Goal: Share content: Share content

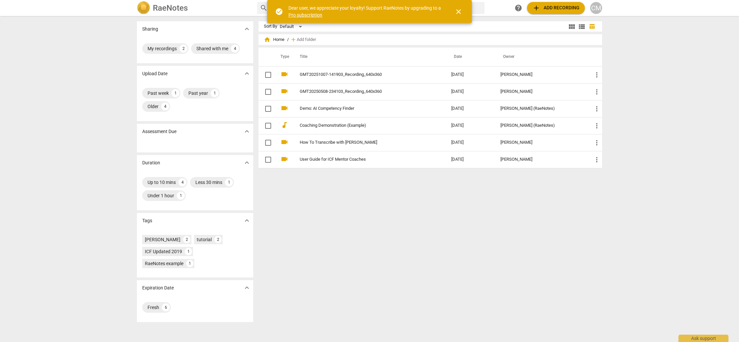
click at [547, 7] on span "add Add recording" at bounding box center [556, 8] width 47 height 8
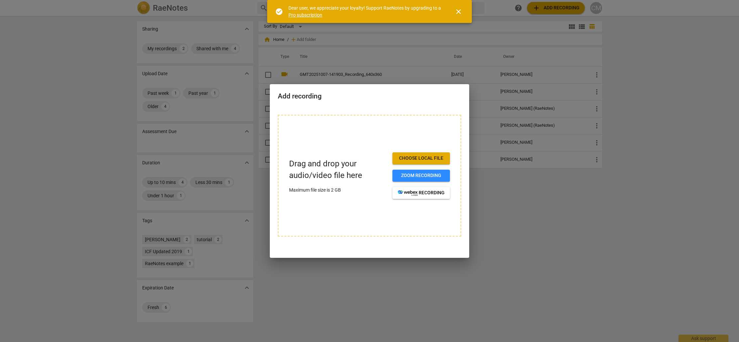
click at [459, 11] on span "close" at bounding box center [459, 12] width 8 height 8
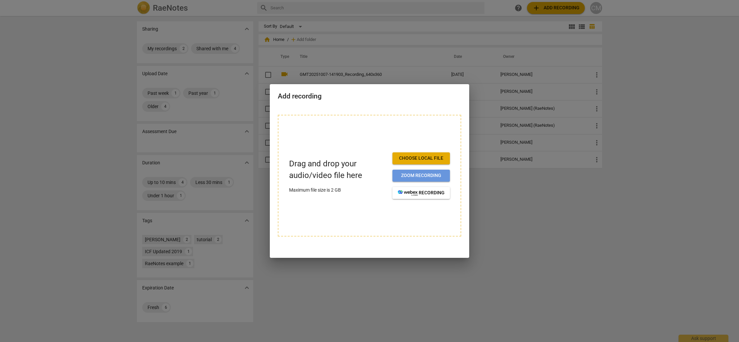
click at [417, 176] on span "Zoom recording" at bounding box center [421, 175] width 47 height 7
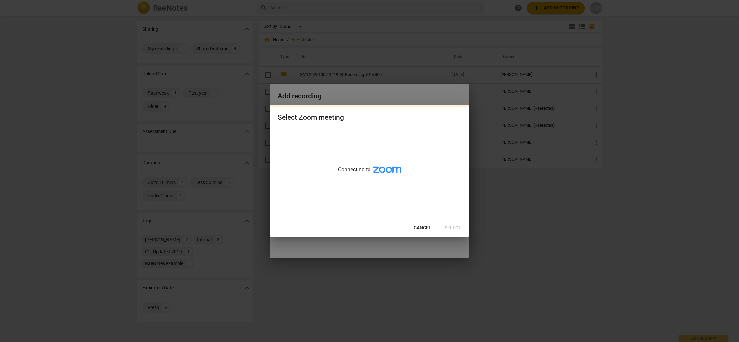
click at [422, 230] on span "Cancel" at bounding box center [423, 227] width 18 height 7
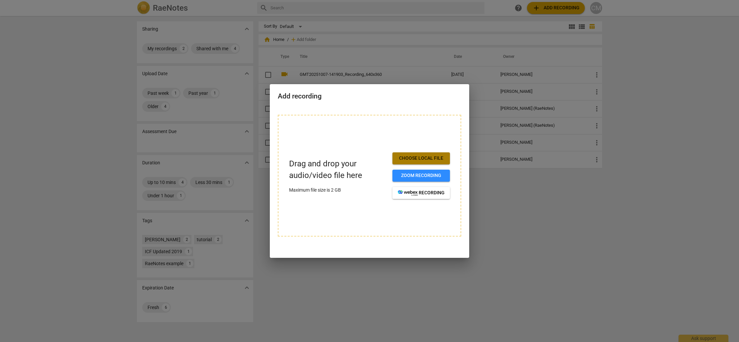
click at [427, 158] on span "Choose local file" at bounding box center [421, 158] width 47 height 7
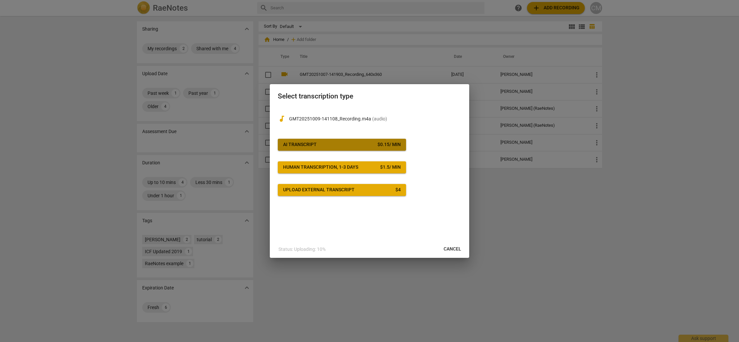
click at [319, 145] on span "AI Transcript $ 0.15 / min" at bounding box center [342, 144] width 118 height 7
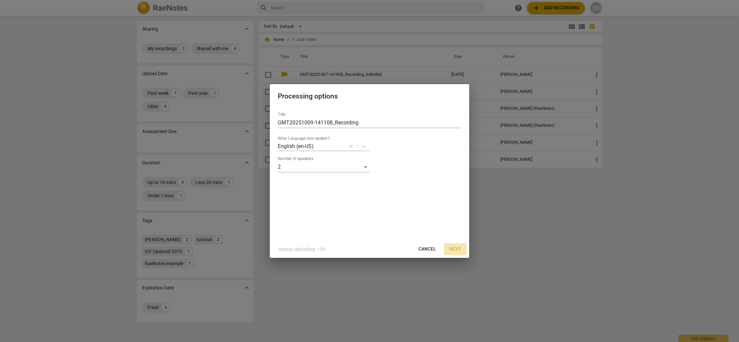
click at [460, 247] on span "Next" at bounding box center [455, 249] width 12 height 7
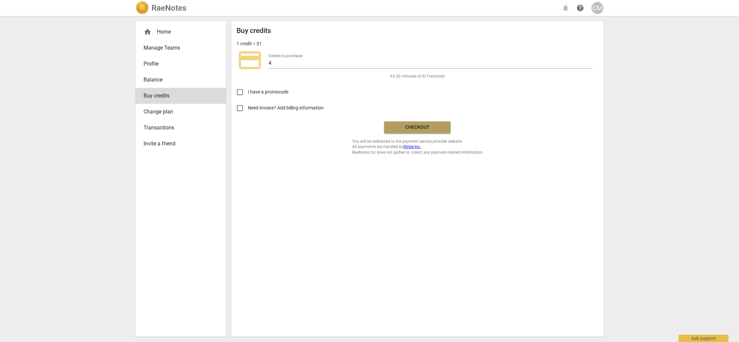
click at [412, 128] on span "Checkout" at bounding box center [418, 127] width 56 height 7
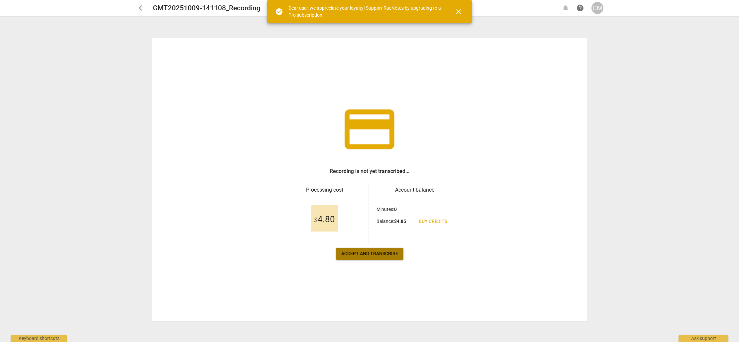
click at [380, 253] on span "Accept and transcribe" at bounding box center [369, 253] width 57 height 7
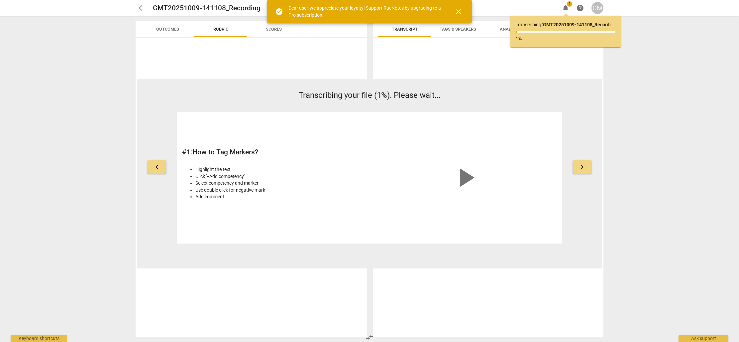
drag, startPoint x: 459, startPoint y: 12, endPoint x: 452, endPoint y: 9, distance: 7.4
click at [459, 11] on span "close" at bounding box center [459, 12] width 8 height 8
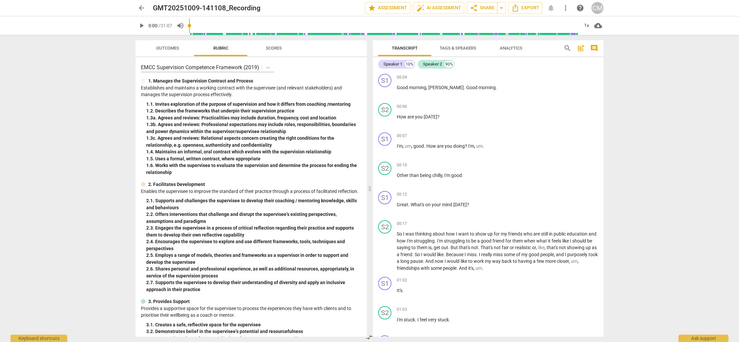
click at [139, 24] on span "play_arrow" at bounding box center [142, 26] width 8 height 8
click at [466, 88] on span "Good" at bounding box center [472, 87] width 12 height 5
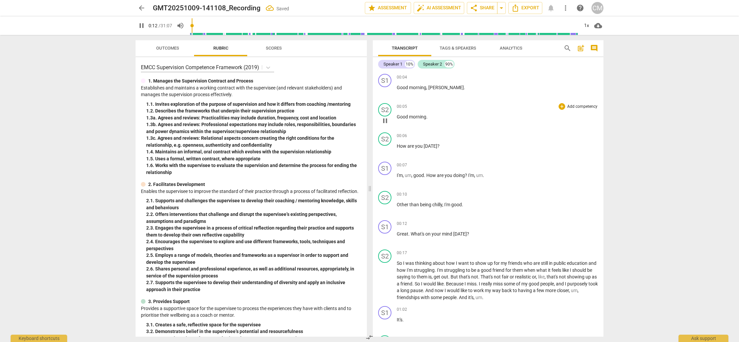
click at [435, 117] on p "Good morning ." at bounding box center [497, 116] width 201 height 7
click at [398, 145] on span "How" at bounding box center [402, 145] width 11 height 5
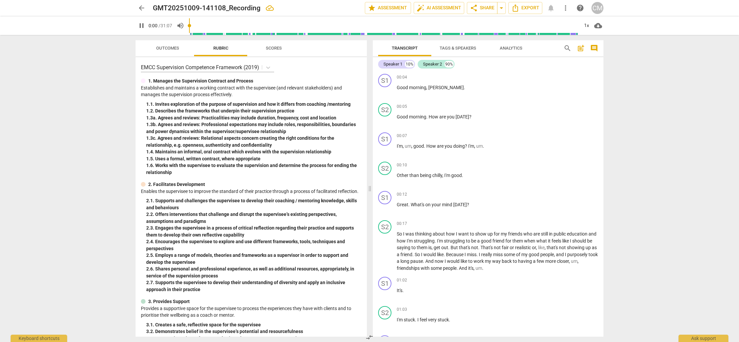
drag, startPoint x: 195, startPoint y: 26, endPoint x: 190, endPoint y: 26, distance: 5.0
click at [190, 26] on input "range" at bounding box center [384, 25] width 390 height 21
drag, startPoint x: 414, startPoint y: 146, endPoint x: 418, endPoint y: 146, distance: 3.7
click at [414, 146] on span "good" at bounding box center [419, 145] width 11 height 5
type input "12"
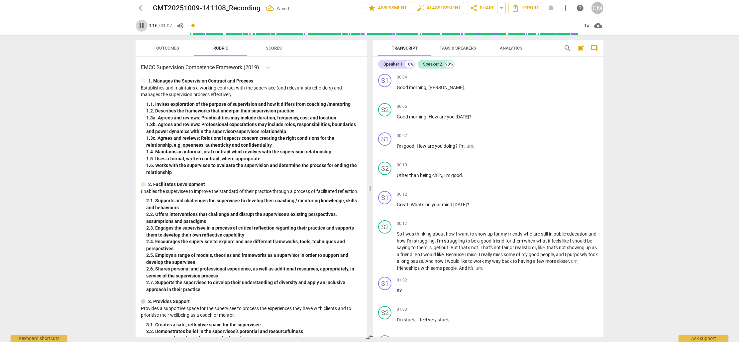
drag, startPoint x: 142, startPoint y: 25, endPoint x: 163, endPoint y: 25, distance: 21.0
click at [142, 25] on span "pause" at bounding box center [142, 26] width 8 height 8
type input "17"
drag, startPoint x: 475, startPoint y: 147, endPoint x: 464, endPoint y: 148, distance: 10.4
click at [459, 146] on p "I'm good . How are you doing ? I'm , um ." at bounding box center [497, 146] width 201 height 7
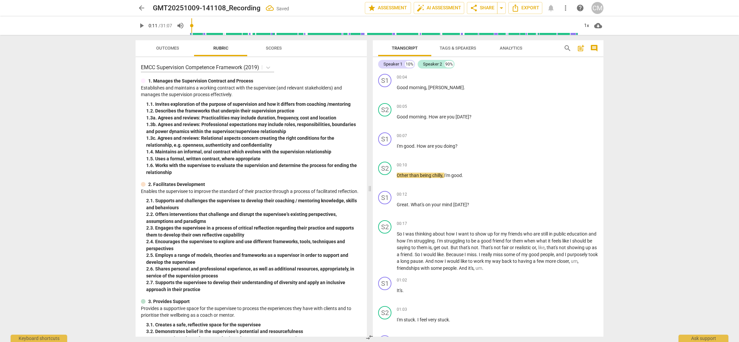
drag, startPoint x: 194, startPoint y: 26, endPoint x: 190, endPoint y: 26, distance: 4.3
click at [193, 26] on input "range" at bounding box center [384, 25] width 390 height 21
click at [142, 26] on span "play_arrow" at bounding box center [142, 26] width 8 height 8
click at [191, 26] on input "range" at bounding box center [384, 25] width 390 height 21
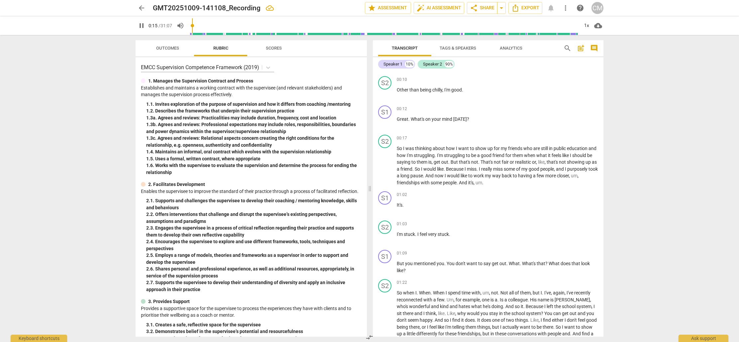
scroll to position [83, 0]
click at [192, 25] on input "range" at bounding box center [384, 25] width 390 height 21
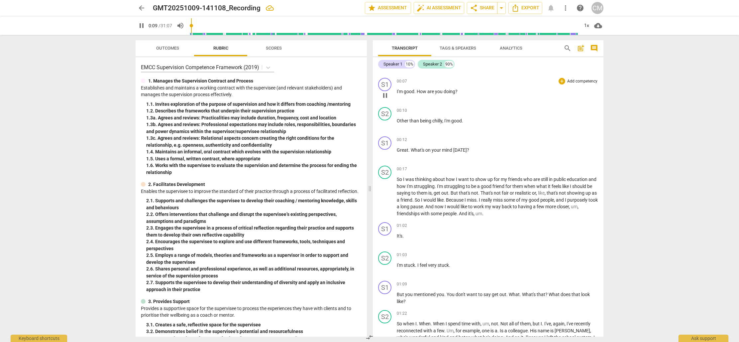
scroll to position [45, 0]
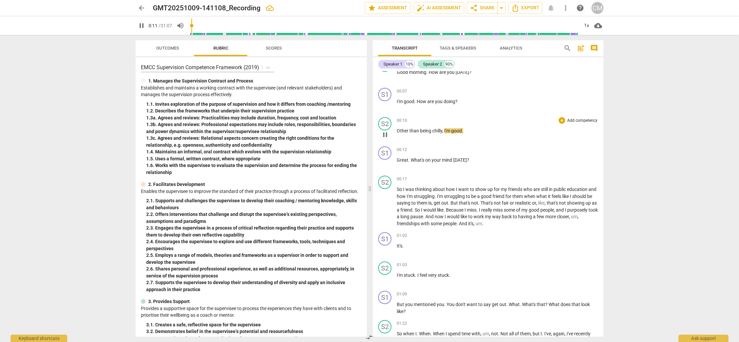
click at [397, 130] on span "Other" at bounding box center [403, 130] width 13 height 5
type input "13"
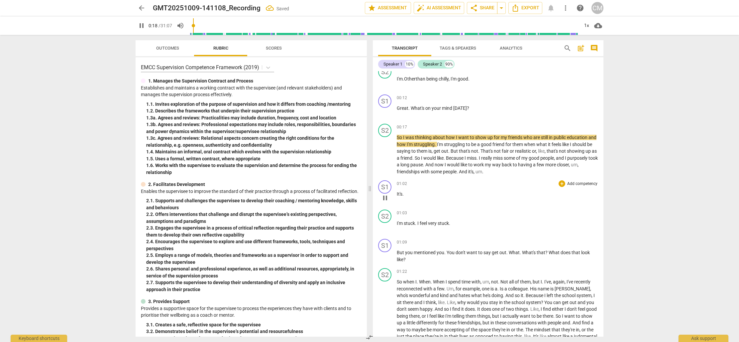
scroll to position [103, 0]
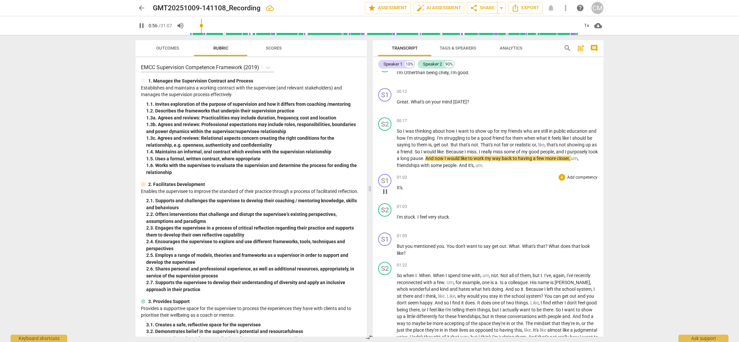
click at [397, 187] on span "It's" at bounding box center [400, 187] width 6 height 5
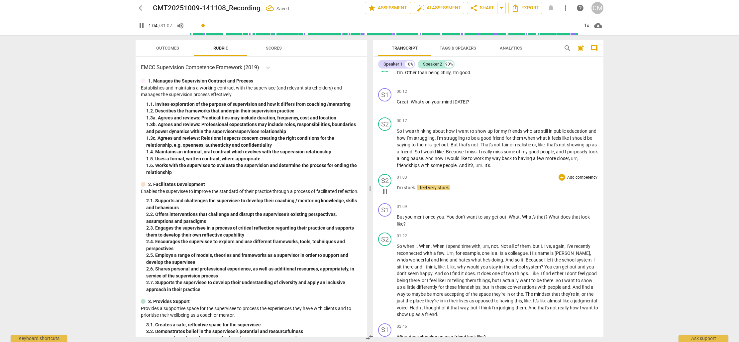
click at [398, 187] on span "I'm" at bounding box center [400, 187] width 7 height 5
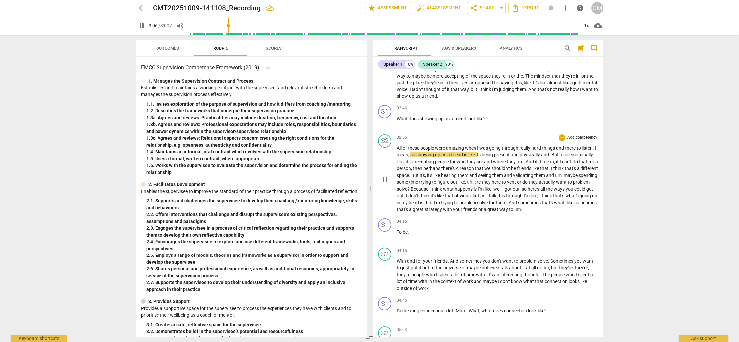
scroll to position [292, 0]
click at [398, 234] on span "To" at bounding box center [400, 231] width 6 height 5
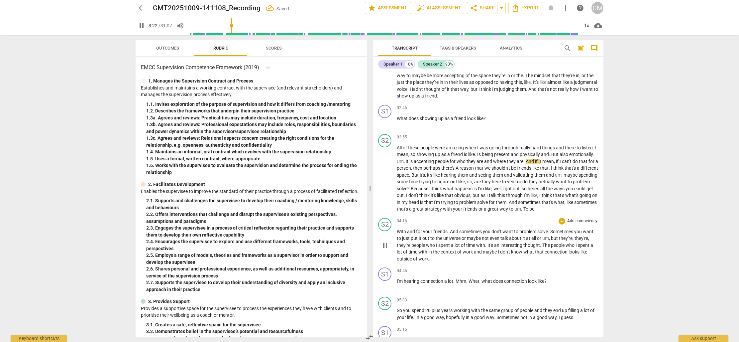
click at [398, 234] on span "With" at bounding box center [402, 231] width 10 height 5
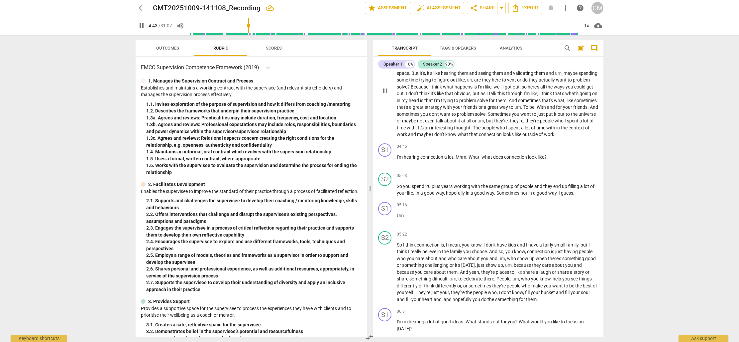
scroll to position [395, 0]
click at [457, 159] on span "Mhm" at bounding box center [461, 155] width 11 height 5
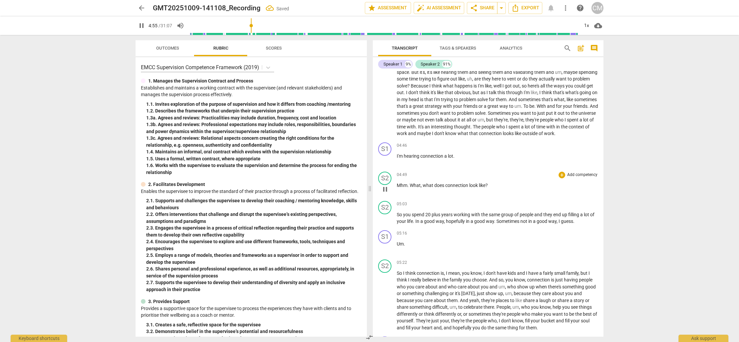
click at [412, 188] on span "What" at bounding box center [415, 185] width 11 height 5
drag, startPoint x: 411, startPoint y: 191, endPoint x: 426, endPoint y: 192, distance: 15.6
click at [411, 188] on span "What" at bounding box center [415, 185] width 11 height 5
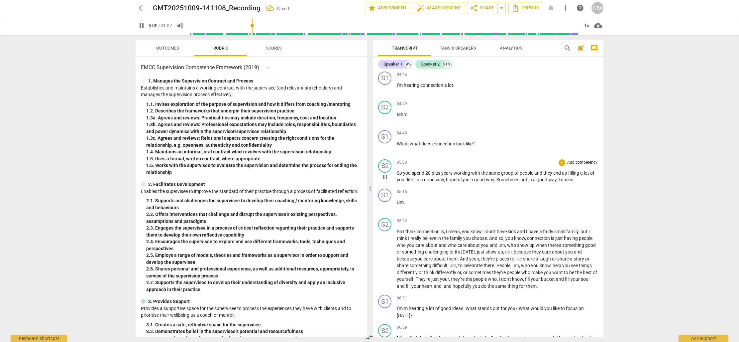
scroll to position [466, 0]
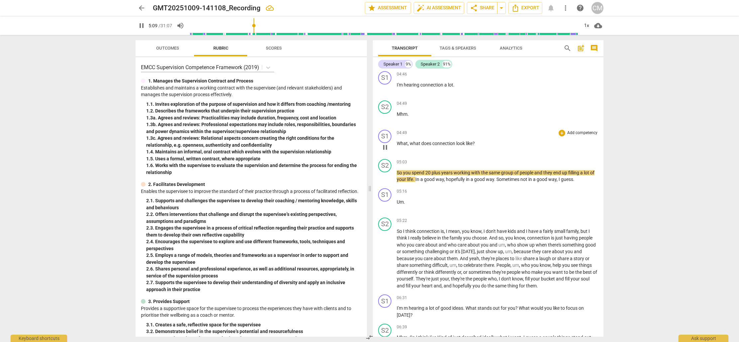
drag, startPoint x: 398, startPoint y: 149, endPoint x: 402, endPoint y: 149, distance: 4.0
click at [398, 146] on span "What" at bounding box center [402, 143] width 11 height 5
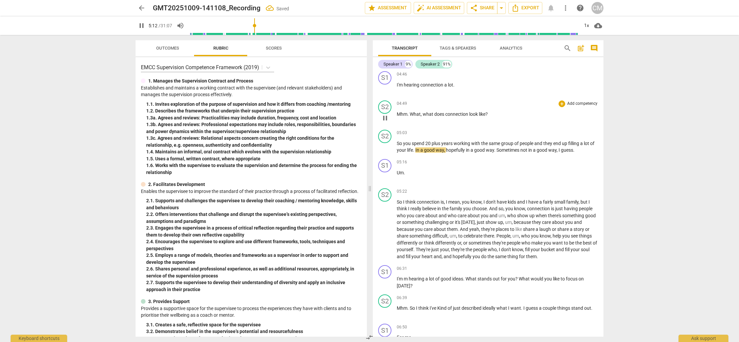
click at [397, 121] on div "S2 play_arrow pause 04:49 + Add competency keyboard_arrow_right Mhm . What , wh…" at bounding box center [488, 112] width 231 height 29
click at [398, 117] on span "Mhm" at bounding box center [402, 113] width 11 height 5
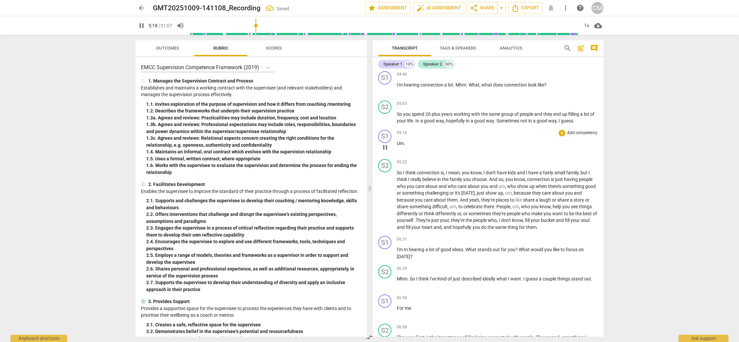
click at [397, 146] on span "Um" at bounding box center [400, 143] width 7 height 5
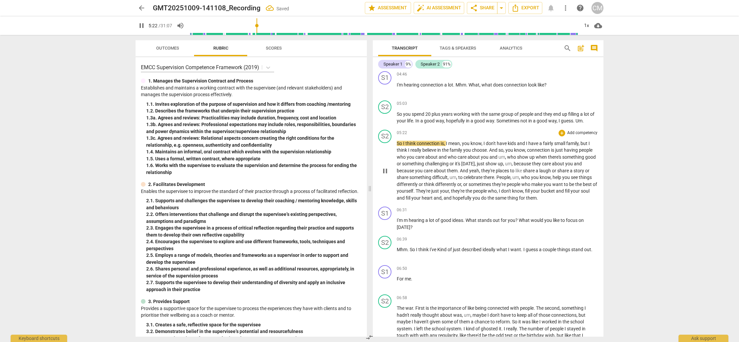
click at [398, 146] on span "So" at bounding box center [400, 143] width 6 height 5
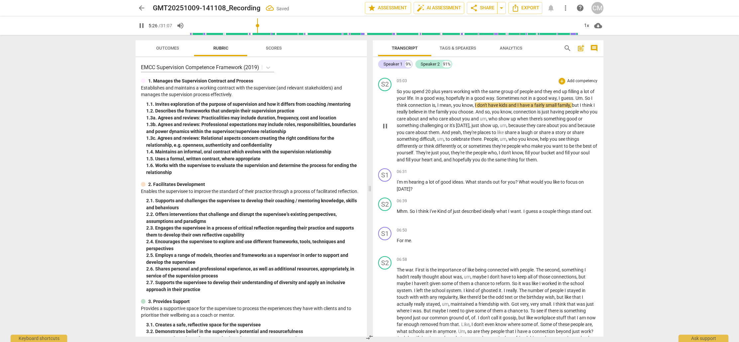
scroll to position [489, 0]
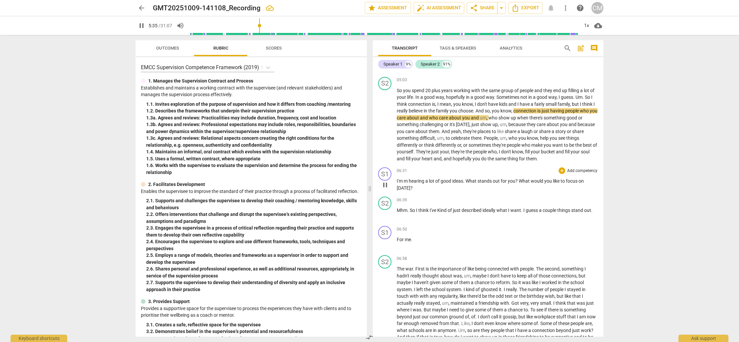
click at [408, 183] on span "m" at bounding box center [406, 180] width 5 height 5
type input "337"
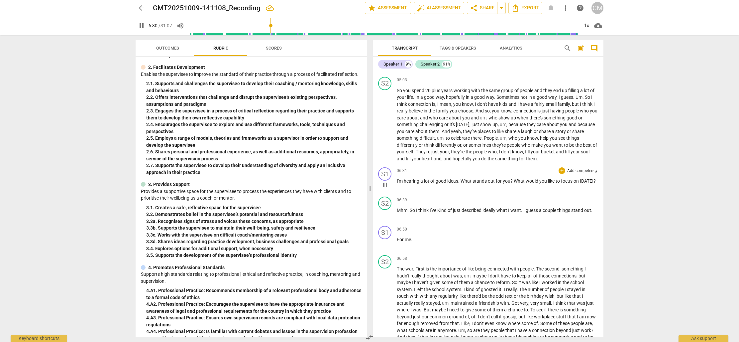
scroll to position [490, 0]
click at [397, 241] on span "For" at bounding box center [401, 238] width 8 height 5
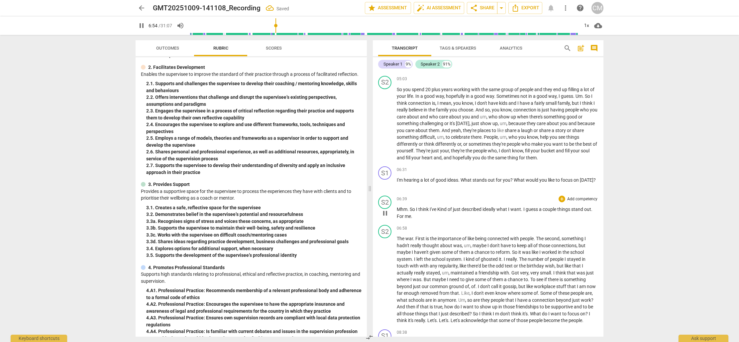
click at [424, 219] on p "Mhm . So I think I've Kind of just described ideally what I want . I guess a co…" at bounding box center [497, 213] width 201 height 14
click at [397, 241] on span "The" at bounding box center [401, 238] width 9 height 5
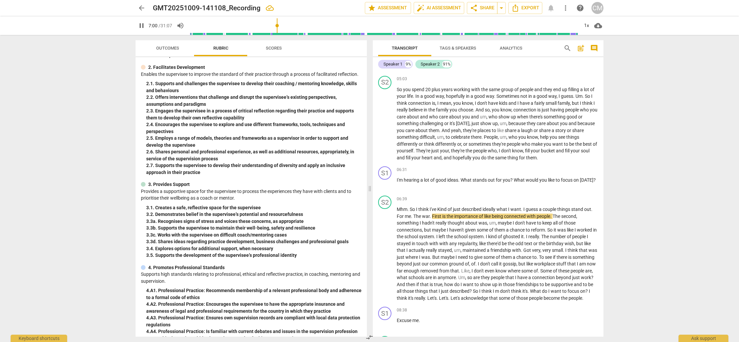
click at [278, 25] on input "range" at bounding box center [384, 25] width 390 height 21
click at [277, 25] on input "range" at bounding box center [384, 25] width 390 height 21
drag, startPoint x: 415, startPoint y: 223, endPoint x: 426, endPoint y: 223, distance: 11.3
click at [427, 223] on p "Mhm . So I think I've Kind of just described ideally what I want . I guess a co…" at bounding box center [497, 253] width 201 height 95
click at [426, 219] on span "war" at bounding box center [426, 215] width 8 height 5
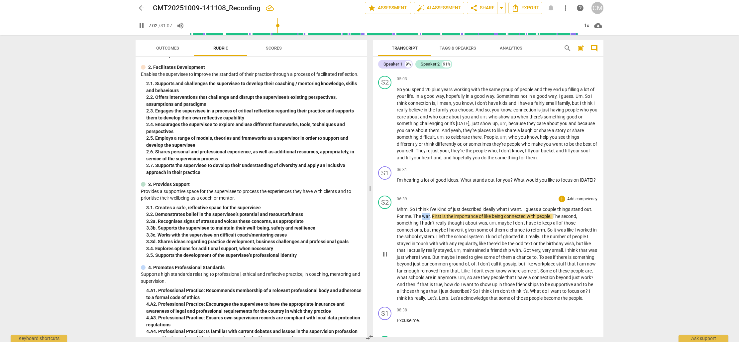
click at [427, 219] on span "war" at bounding box center [426, 215] width 8 height 5
click at [418, 219] on span "The" at bounding box center [418, 215] width 9 height 5
drag, startPoint x: 415, startPoint y: 223, endPoint x: 429, endPoint y: 222, distance: 15.0
click at [429, 222] on p "Mhm . So I think I've Kind of just described ideally what I want . I guess a co…" at bounding box center [497, 253] width 201 height 95
type input "424"
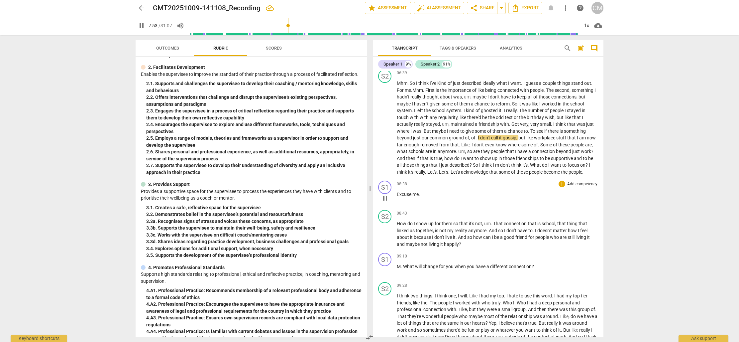
scroll to position [618, 0]
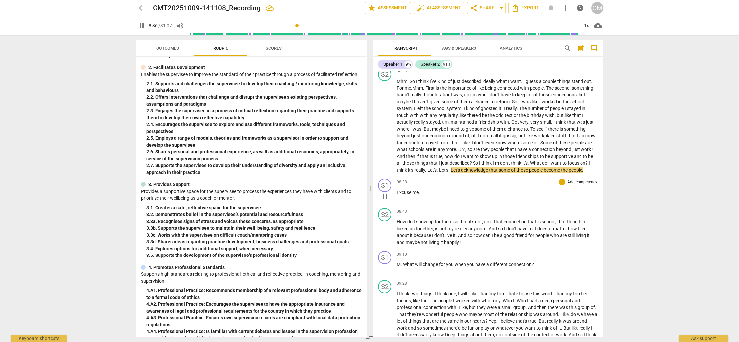
click at [399, 195] on span "Excuse" at bounding box center [405, 191] width 16 height 5
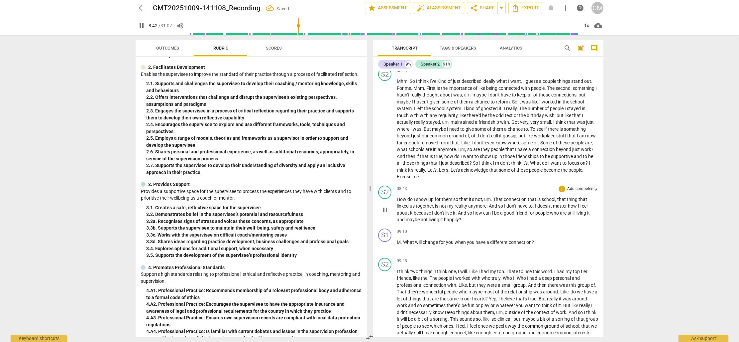
drag, startPoint x: 399, startPoint y: 206, endPoint x: 403, endPoint y: 206, distance: 4.0
click at [398, 202] on span "How" at bounding box center [402, 198] width 11 height 5
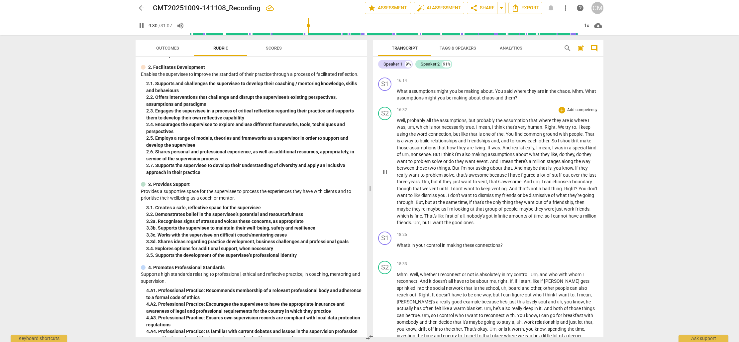
scroll to position [1330, 0]
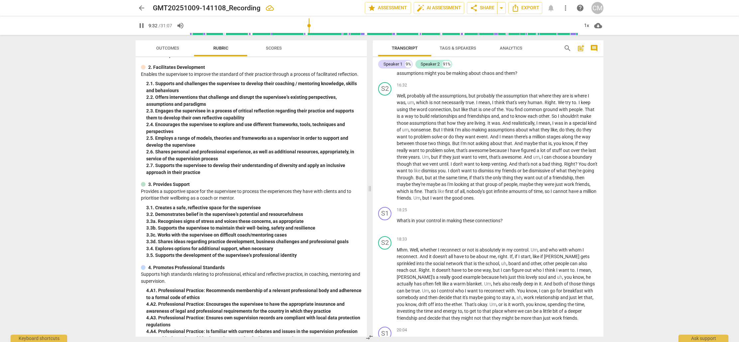
drag, startPoint x: 141, startPoint y: 26, endPoint x: 142, endPoint y: 22, distance: 4.0
click at [141, 25] on span "pause" at bounding box center [142, 26] width 8 height 8
type input "573"
click at [142, 8] on span "arrow_back" at bounding box center [142, 8] width 8 height 8
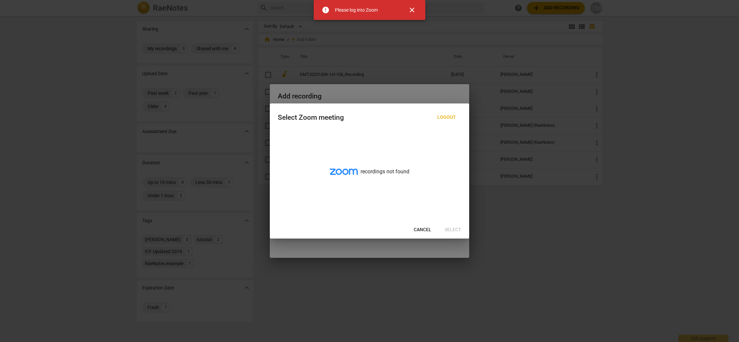
click at [421, 230] on span "Cancel" at bounding box center [423, 229] width 18 height 7
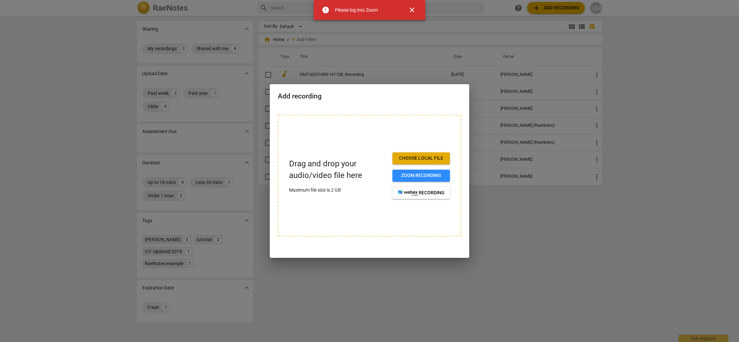
drag, startPoint x: 412, startPoint y: 9, endPoint x: 412, endPoint y: 22, distance: 12.6
click at [412, 9] on span "close" at bounding box center [412, 10] width 8 height 8
click at [412, 46] on div at bounding box center [369, 171] width 739 height 342
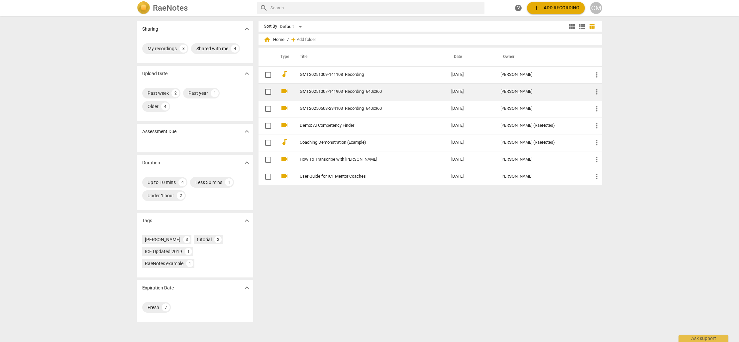
click at [332, 93] on link "GMT20251007-141903_Recording_640x360" at bounding box center [364, 91] width 128 height 5
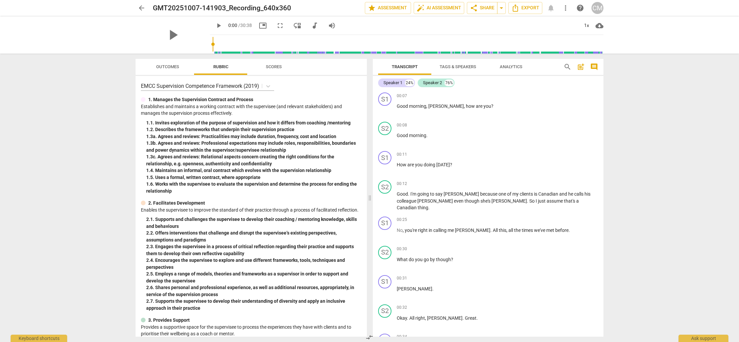
drag, startPoint x: 604, startPoint y: 98, endPoint x: 599, endPoint y: 81, distance: 18.1
click at [601, 80] on div "Transcript Tags & Speakers Analytics search post_add comment Speaker 1 24% Spea…" at bounding box center [489, 198] width 239 height 288
click at [483, 8] on span "share Share" at bounding box center [482, 8] width 25 height 8
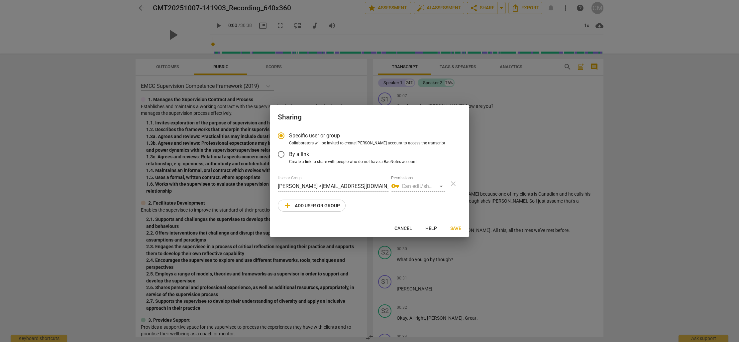
radio input "false"
click at [281, 155] on input "By a link" at bounding box center [281, 154] width 16 height 16
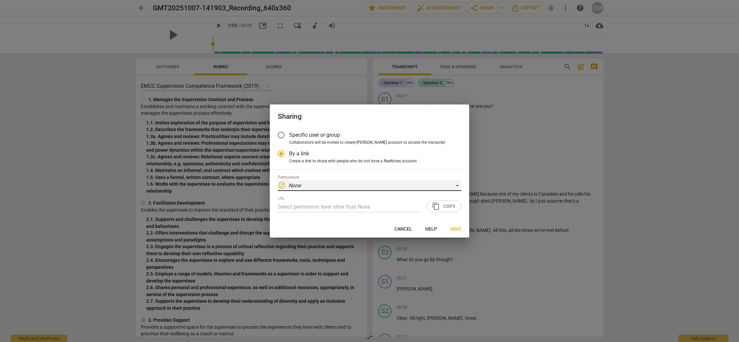
click at [456, 186] on div "block None" at bounding box center [369, 185] width 183 height 11
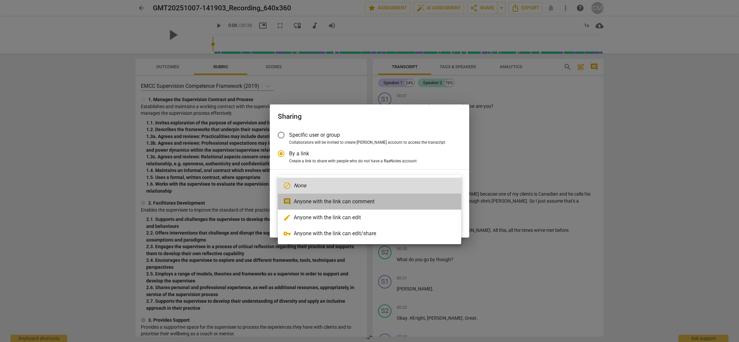
click at [318, 202] on li "comment Anyone with the link can comment" at bounding box center [369, 201] width 183 height 16
radio input "false"
type input "[URL][DOMAIN_NAME]"
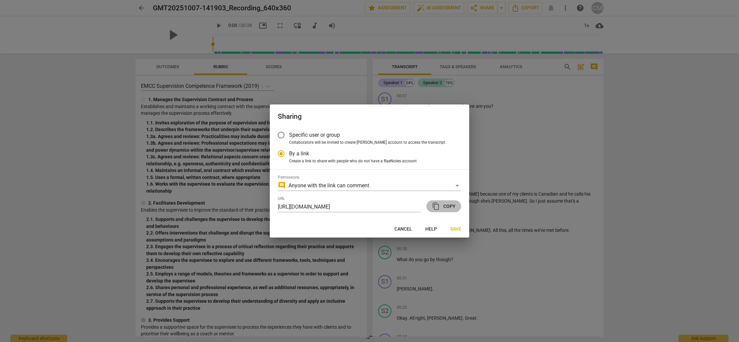
click at [448, 207] on span "content_copy Copy" at bounding box center [444, 206] width 24 height 8
click at [444, 206] on span "content_copy Copy" at bounding box center [444, 206] width 24 height 8
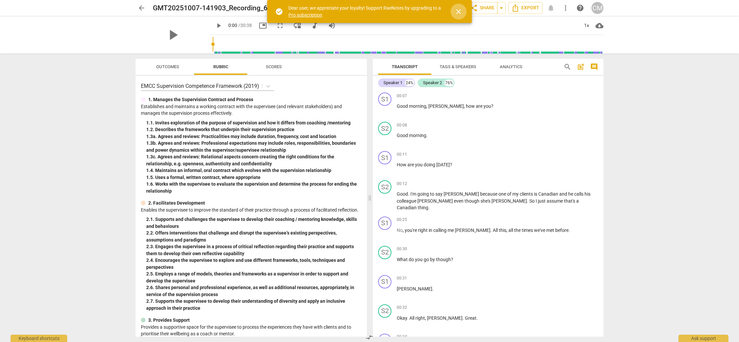
click at [457, 11] on span "close" at bounding box center [459, 12] width 8 height 8
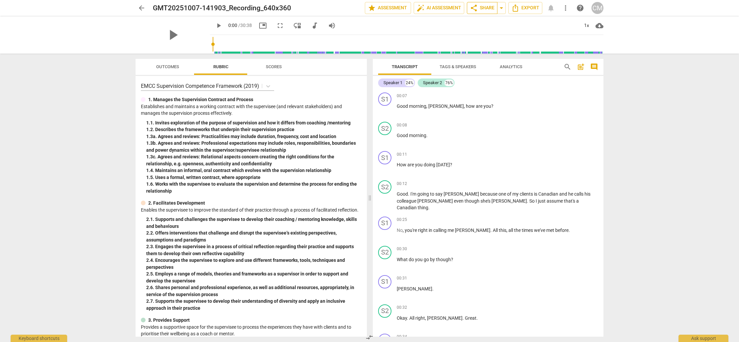
click at [477, 10] on span "share" at bounding box center [474, 8] width 8 height 8
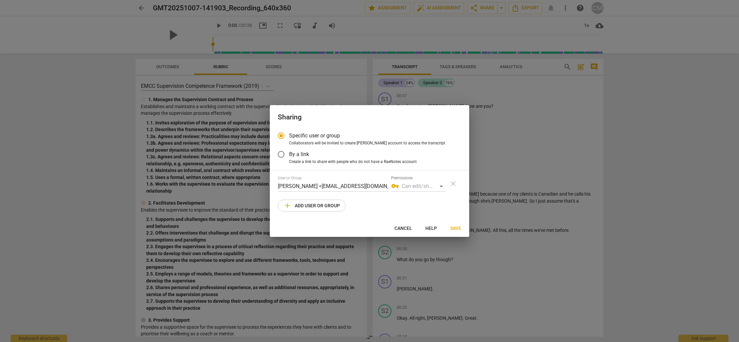
click at [318, 206] on span "add Add user or group" at bounding box center [312, 205] width 57 height 8
radio input "false"
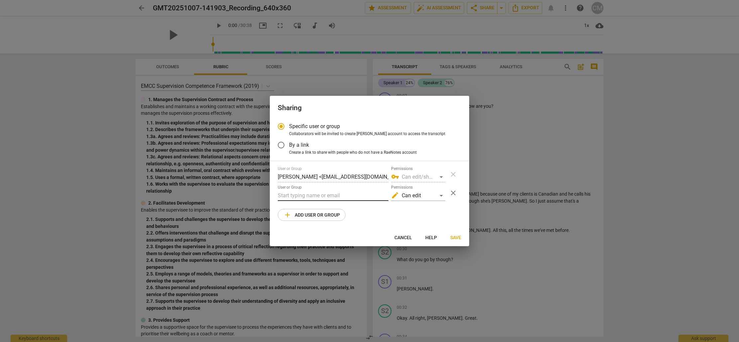
click at [302, 196] on input "text" at bounding box center [333, 195] width 111 height 11
paste input "roula@coachacademy.com"
type input "roula@coachacademy.com"
click at [453, 237] on span "Save" at bounding box center [455, 237] width 11 height 7
radio input "false"
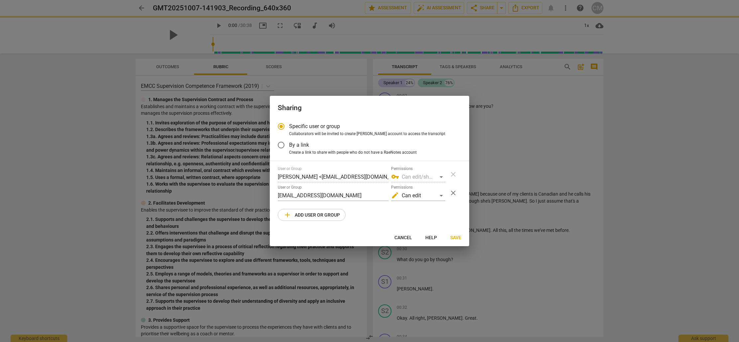
type input "Roula Eid <roula@coachacademy.com>"
